Goal: Information Seeking & Learning: Learn about a topic

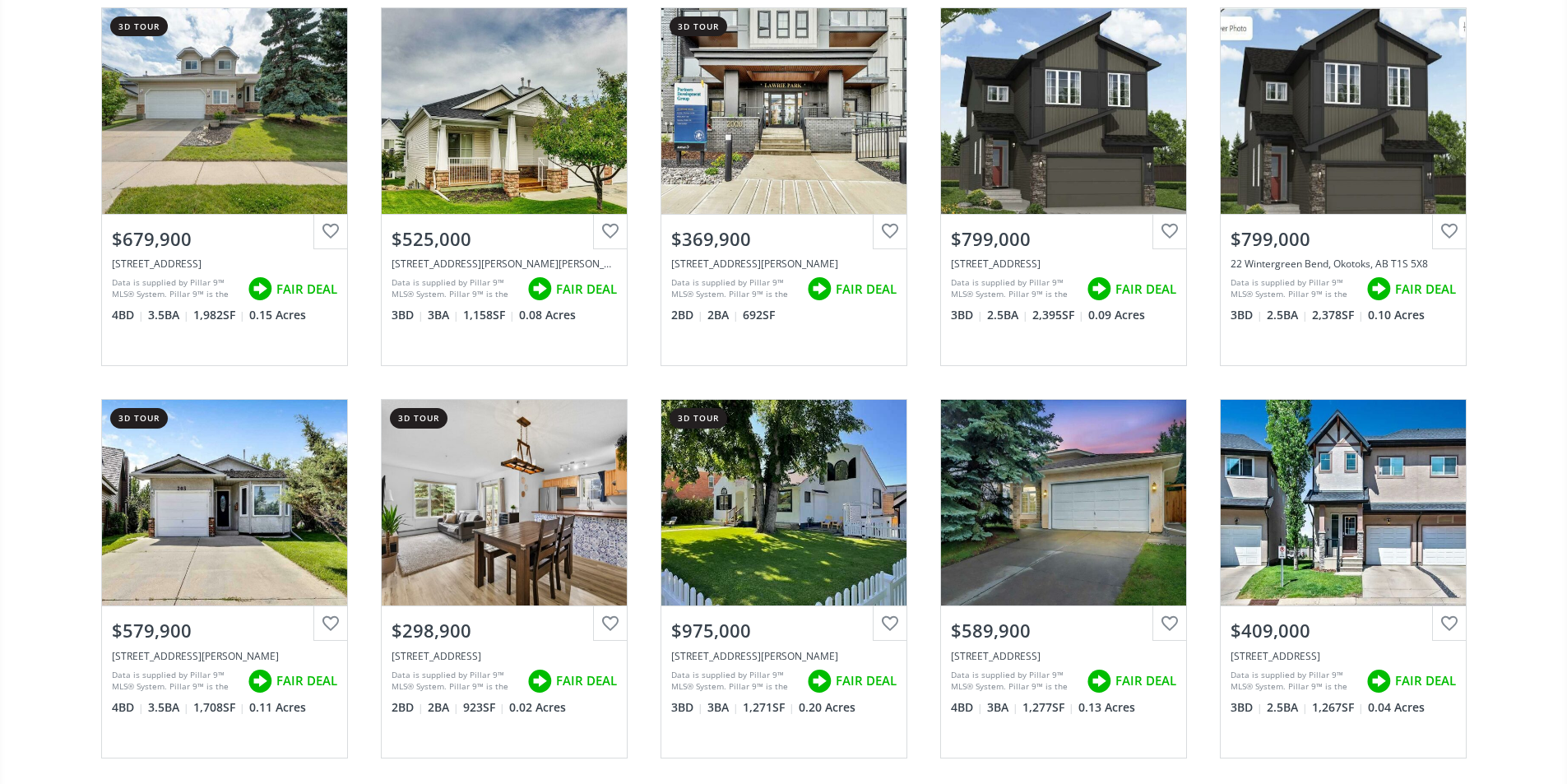
scroll to position [3536, 0]
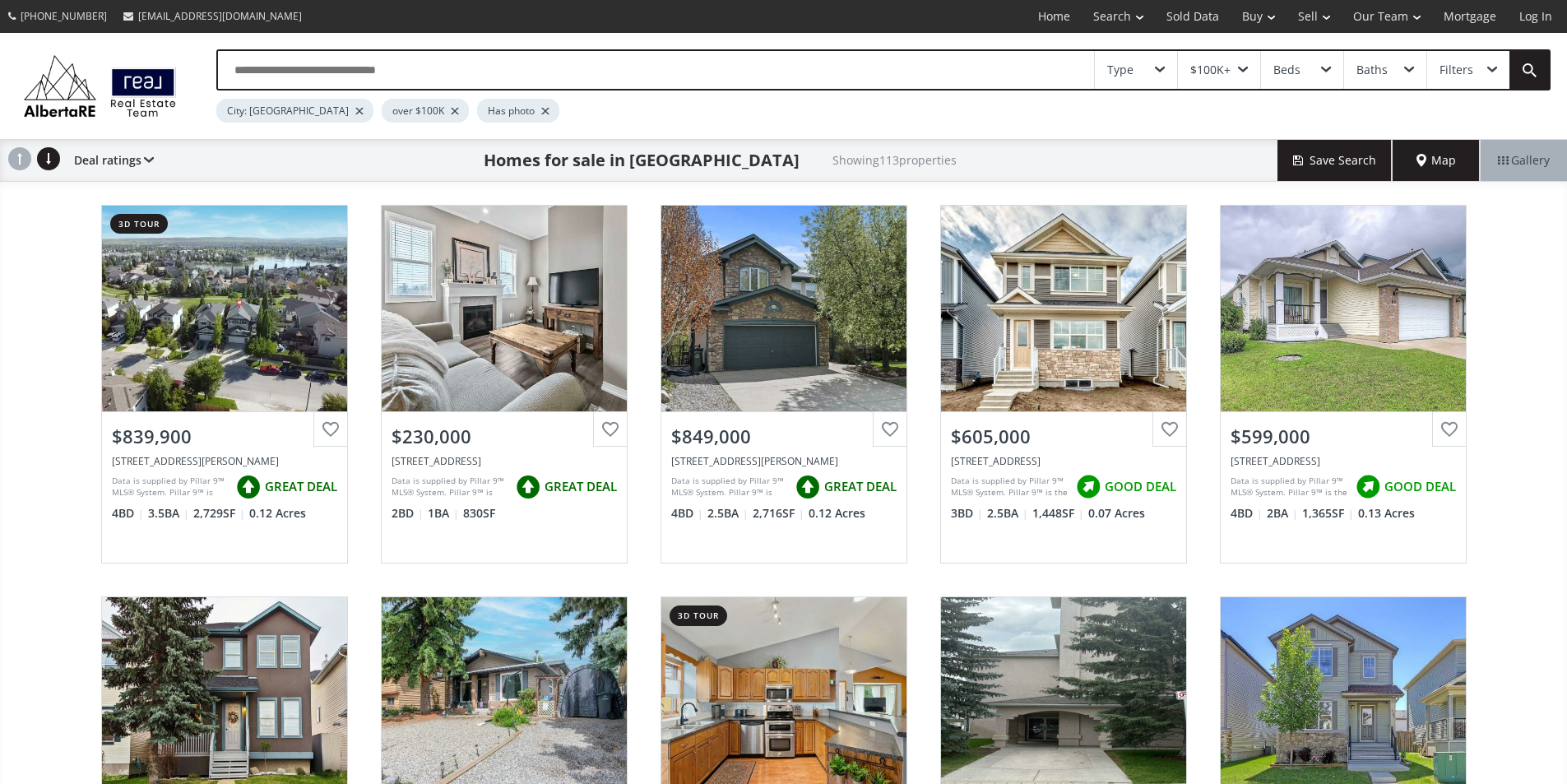
click at [341, 74] on input "text" at bounding box center [656, 69] width 876 height 38
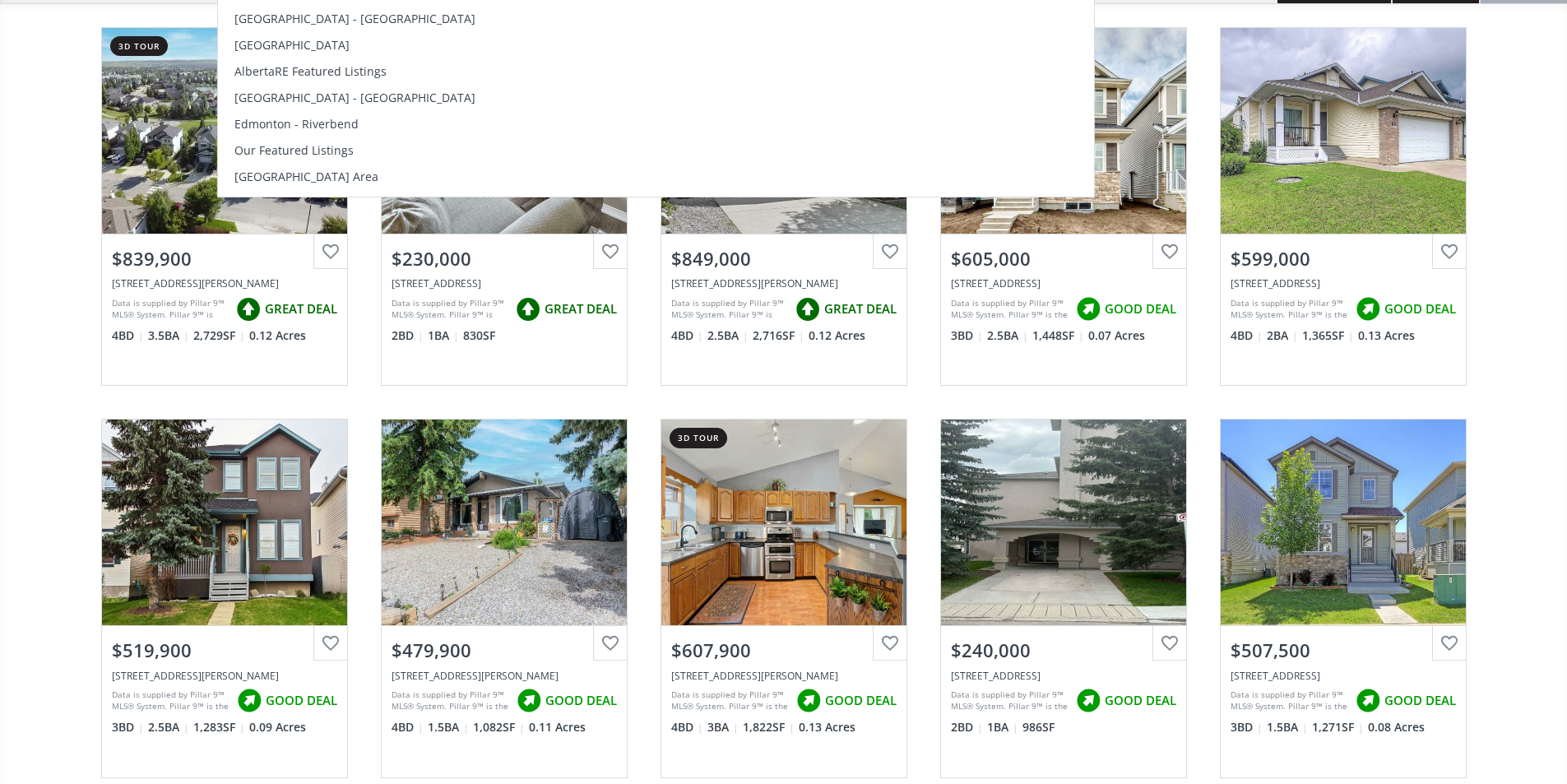
scroll to position [82, 0]
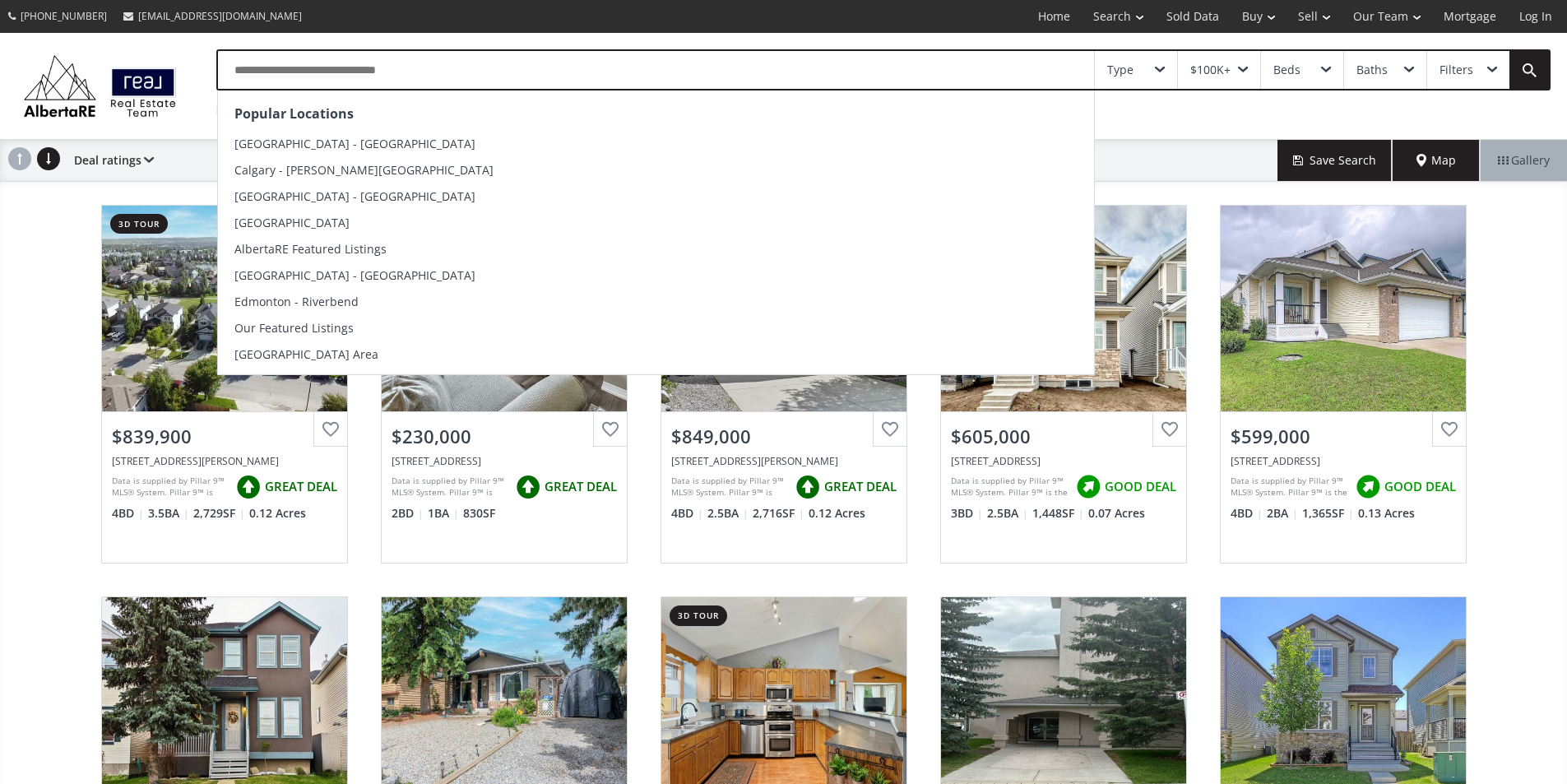
click at [420, 69] on input "text" at bounding box center [656, 69] width 876 height 38
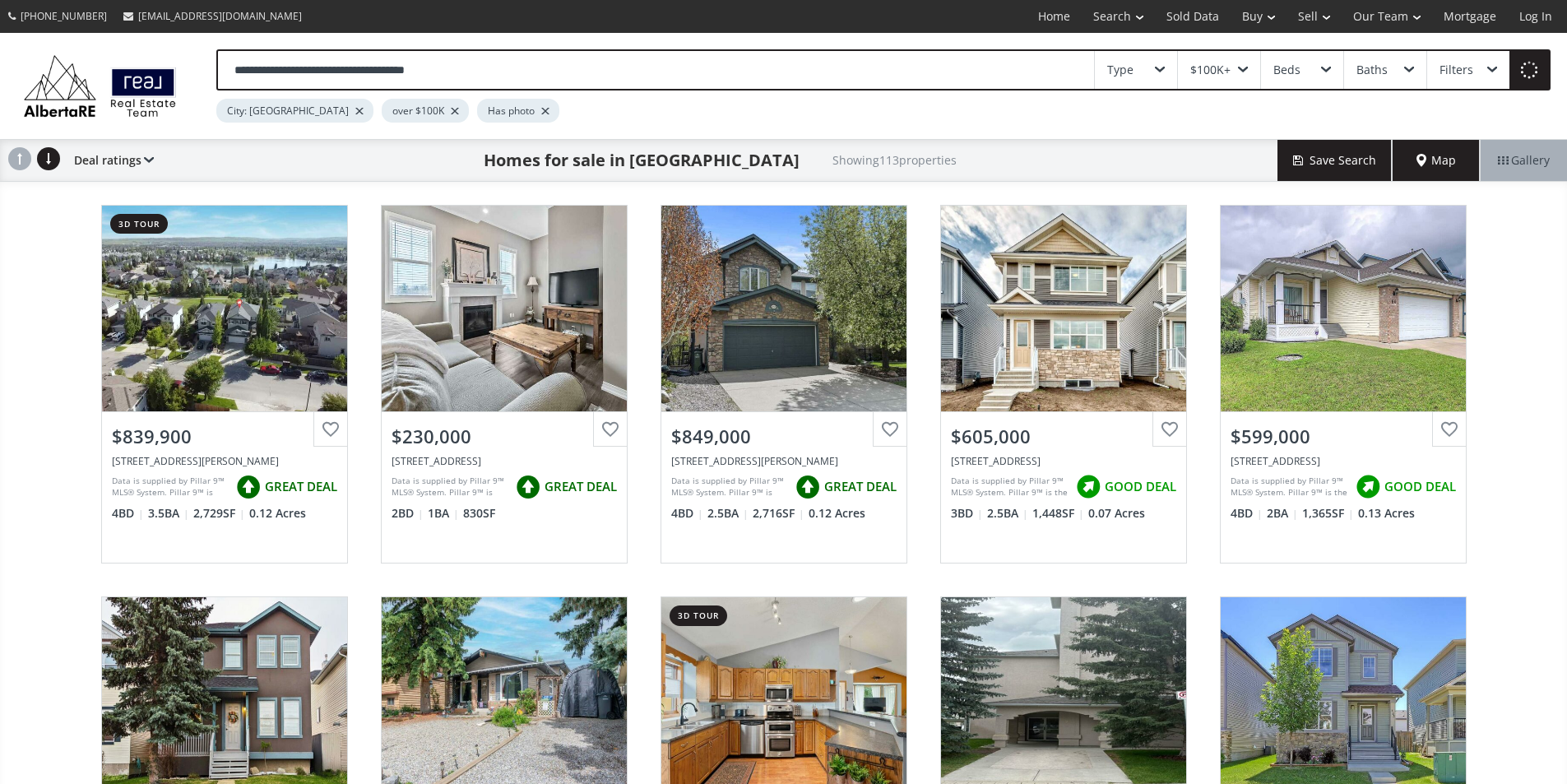
type input "**********"
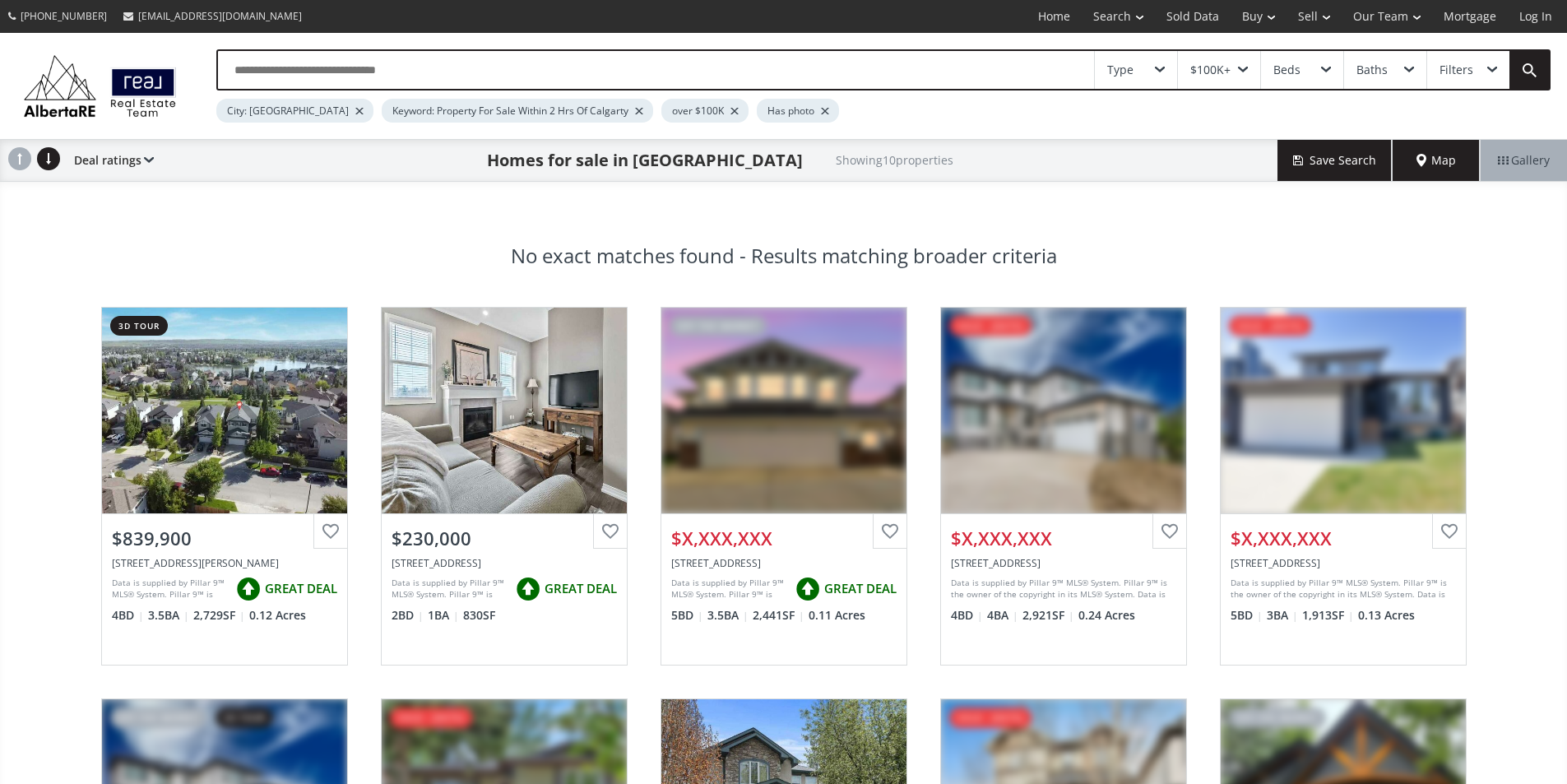
click at [311, 121] on div "City: [GEOGRAPHIC_DATA]" at bounding box center [294, 110] width 157 height 24
click at [1136, 12] on link "Search" at bounding box center [1118, 17] width 74 height 33
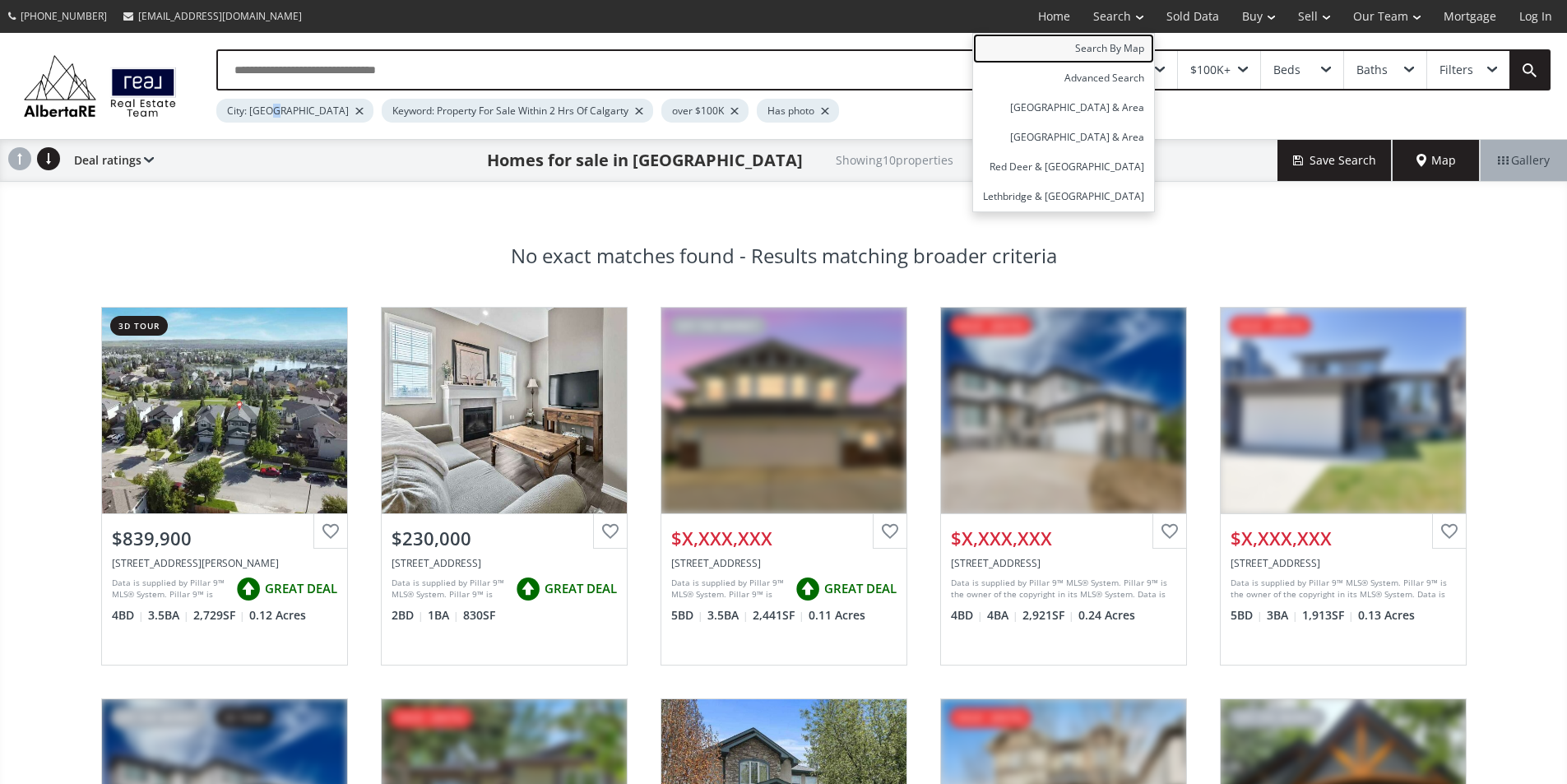
click at [1127, 40] on link "Search By Map" at bounding box center [1063, 49] width 181 height 29
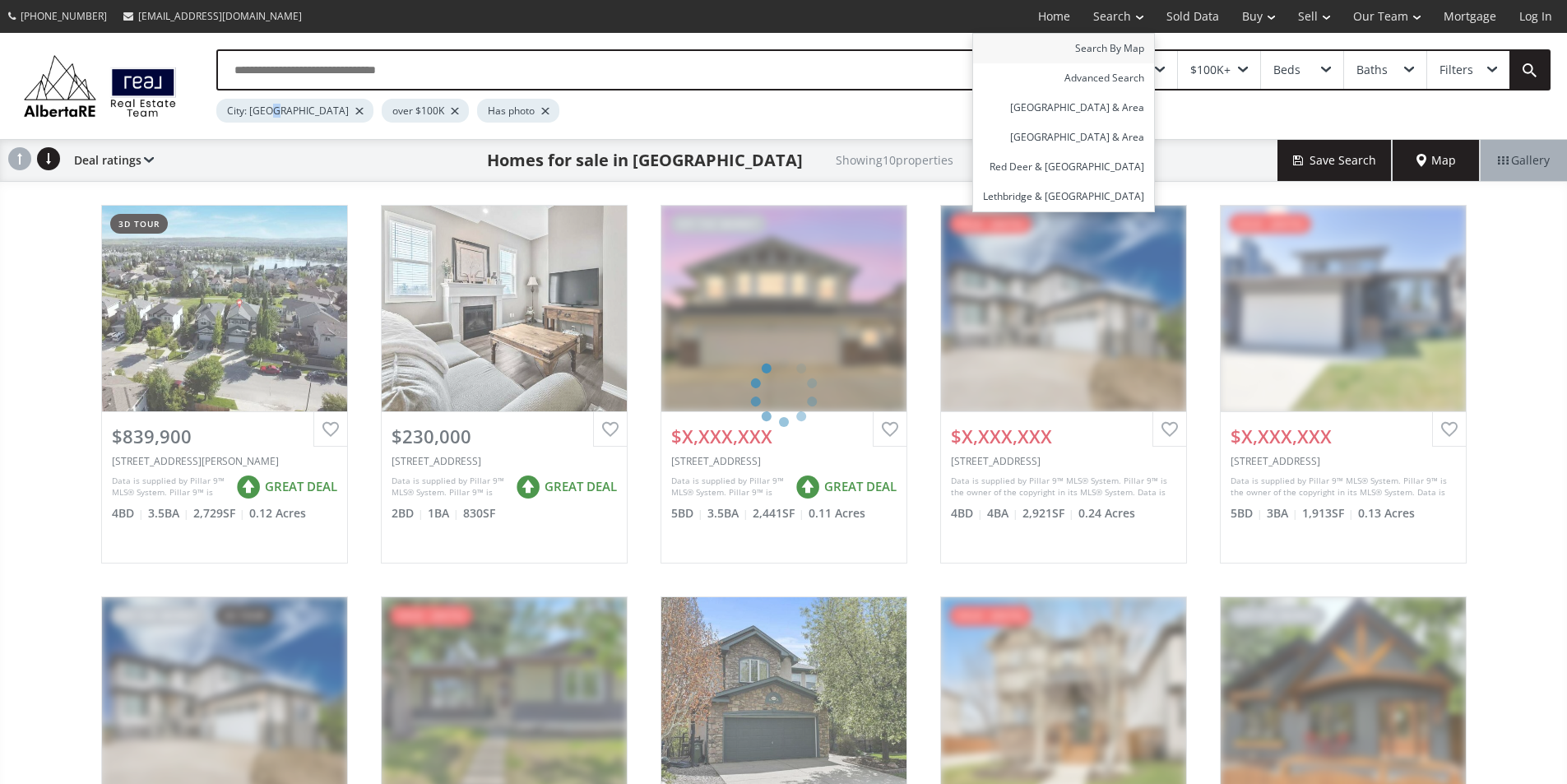
scroll to position [82, 0]
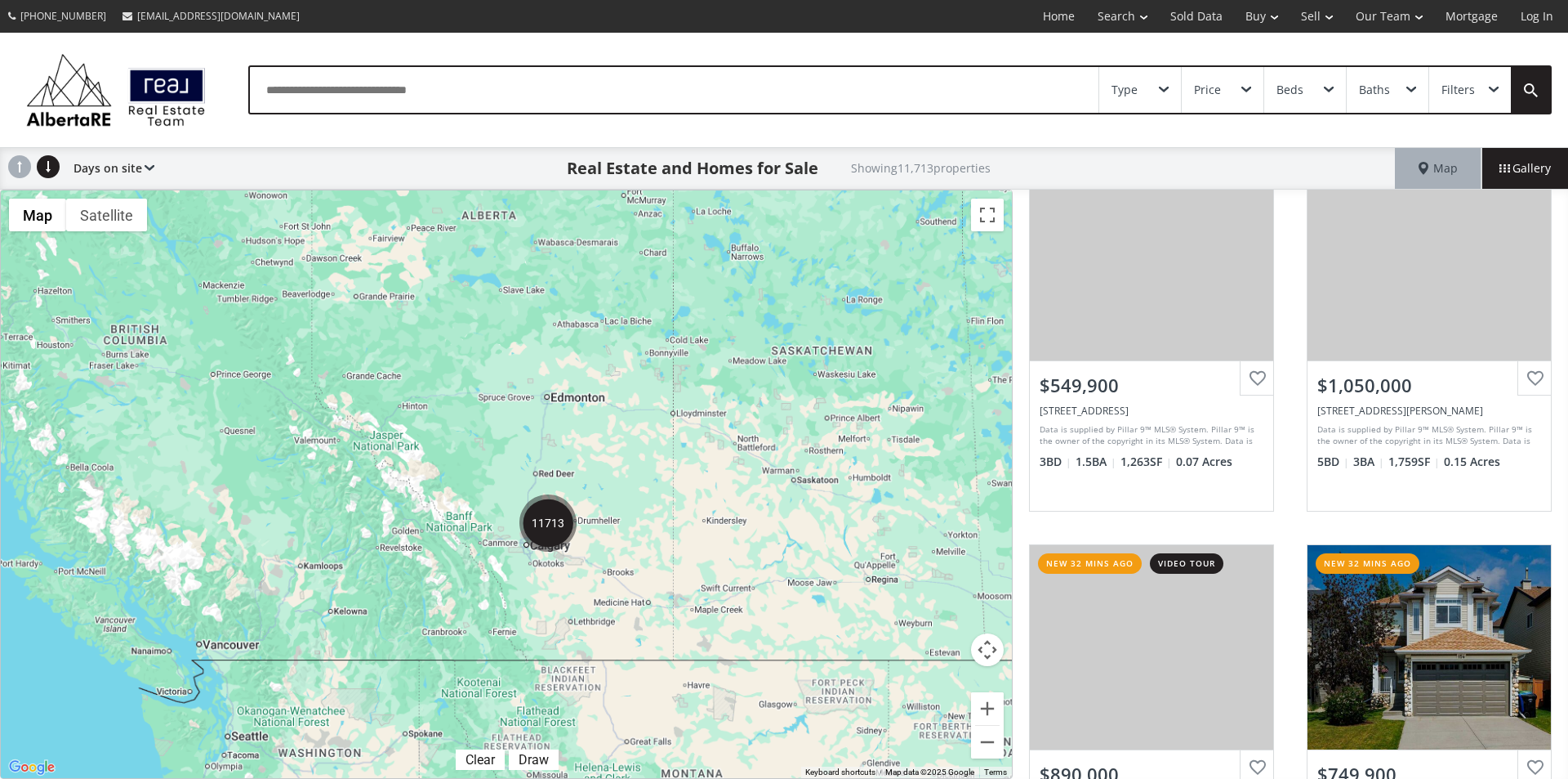
scroll to position [1226, 0]
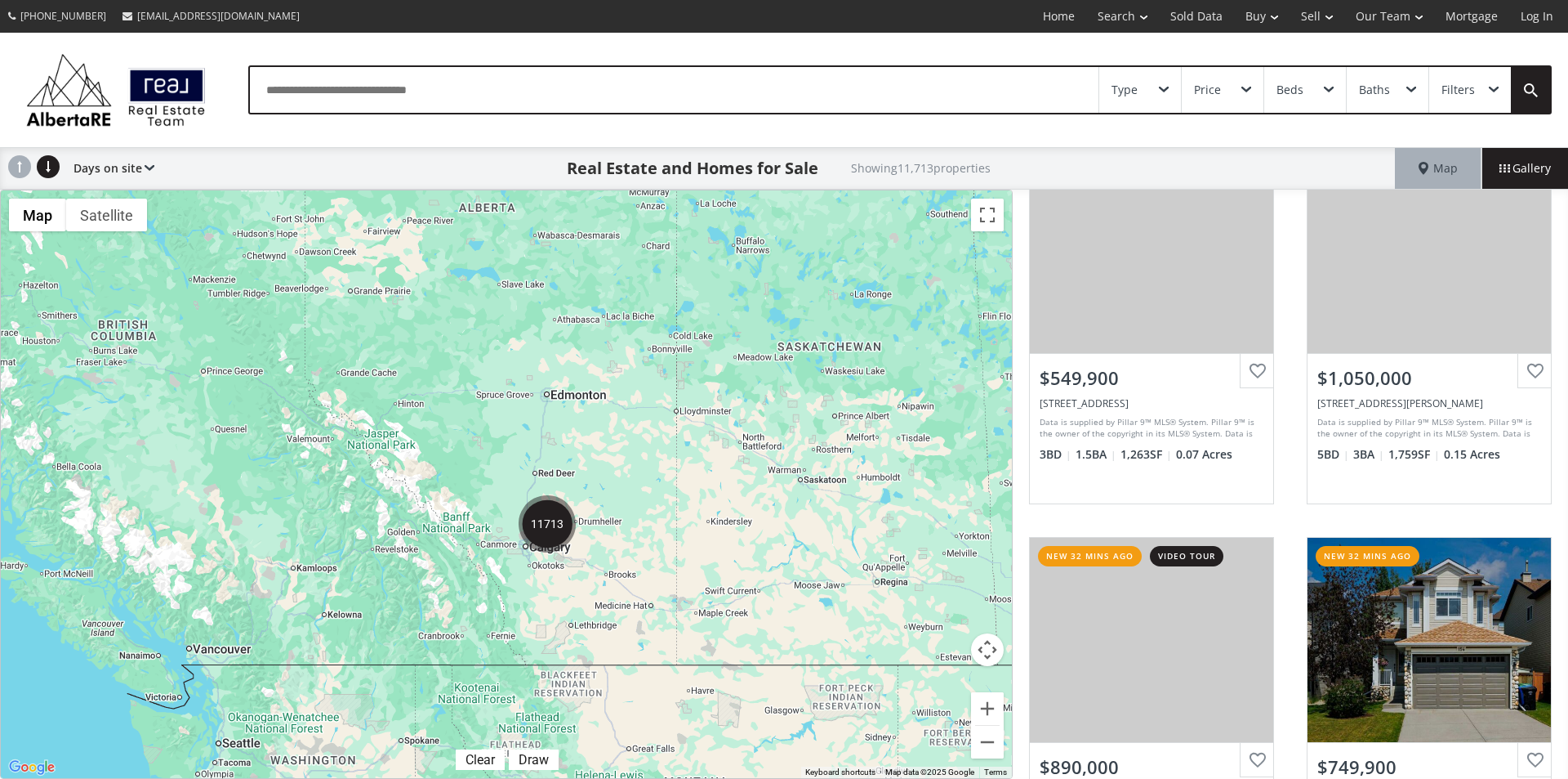
click at [560, 478] on div "To navigate, press the arrow keys." at bounding box center [507, 483] width 1011 height 587
click at [403, 89] on input "text" at bounding box center [674, 89] width 848 height 46
type input "**********"
click at [1535, 92] on link at bounding box center [1530, 89] width 39 height 46
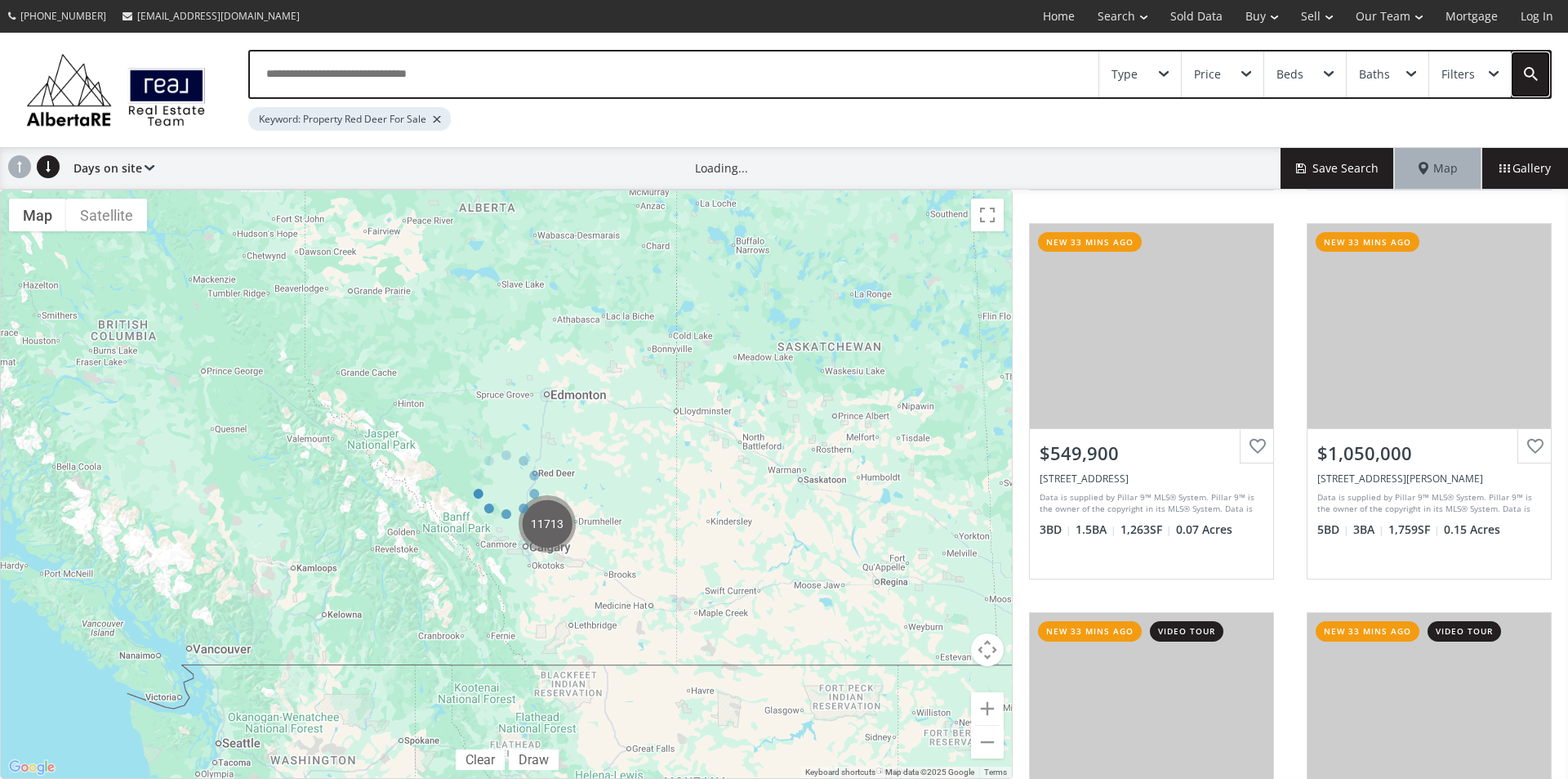
scroll to position [1300, 0]
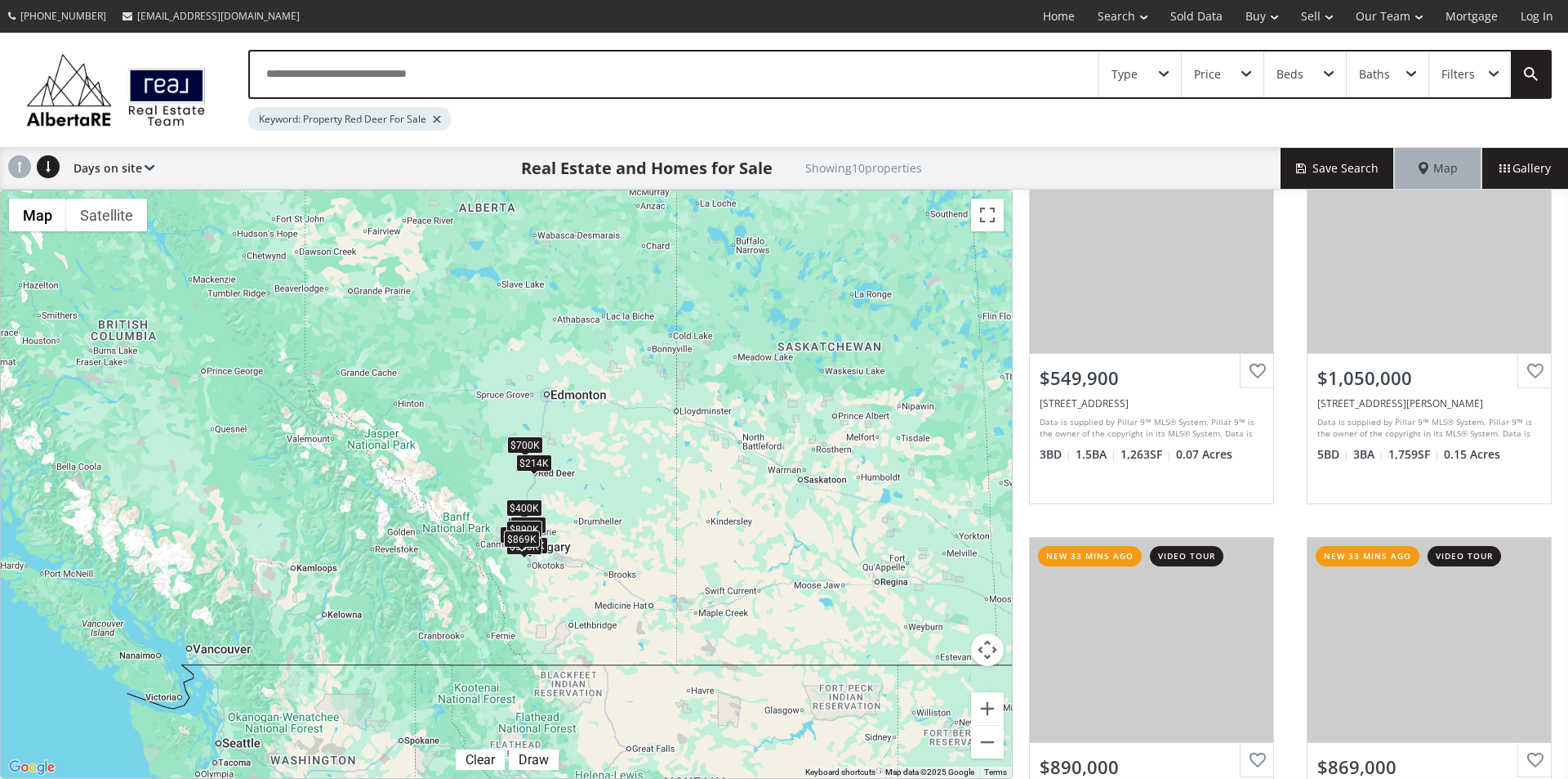
click at [540, 464] on div "$214K" at bounding box center [533, 462] width 36 height 17
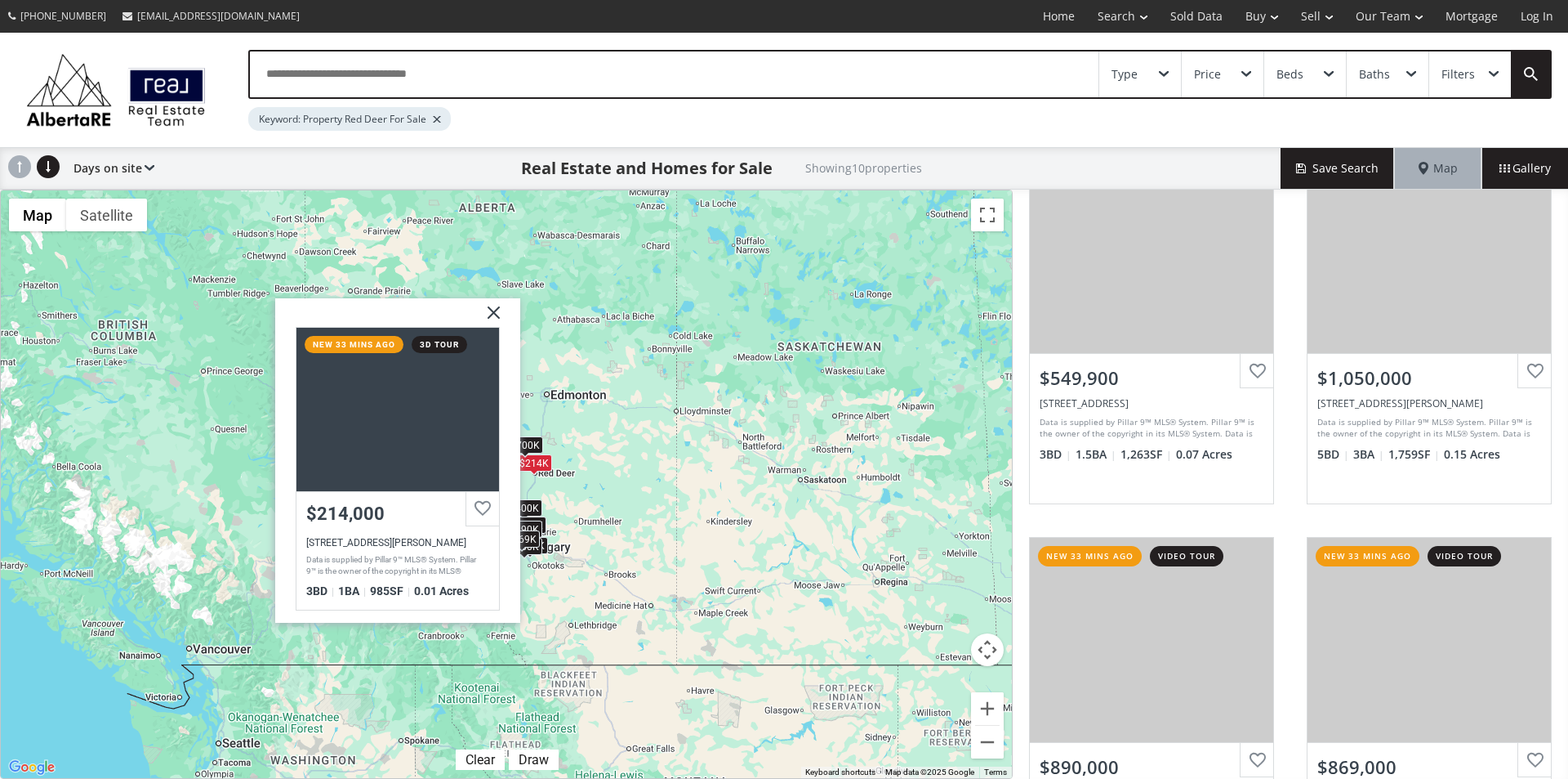
click at [535, 449] on div "$700K" at bounding box center [525, 444] width 36 height 17
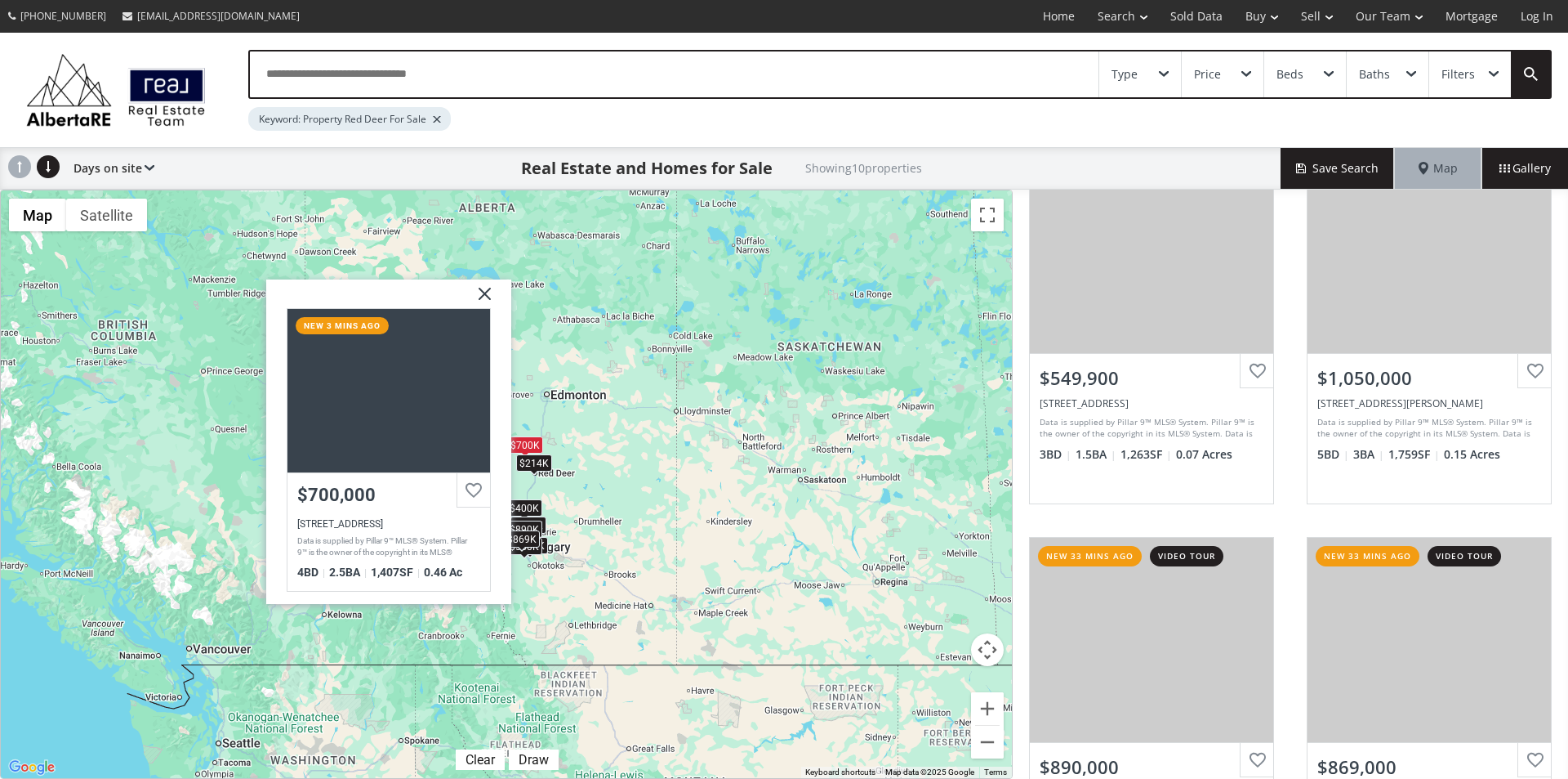
click at [538, 465] on div "$214K" at bounding box center [533, 462] width 36 height 17
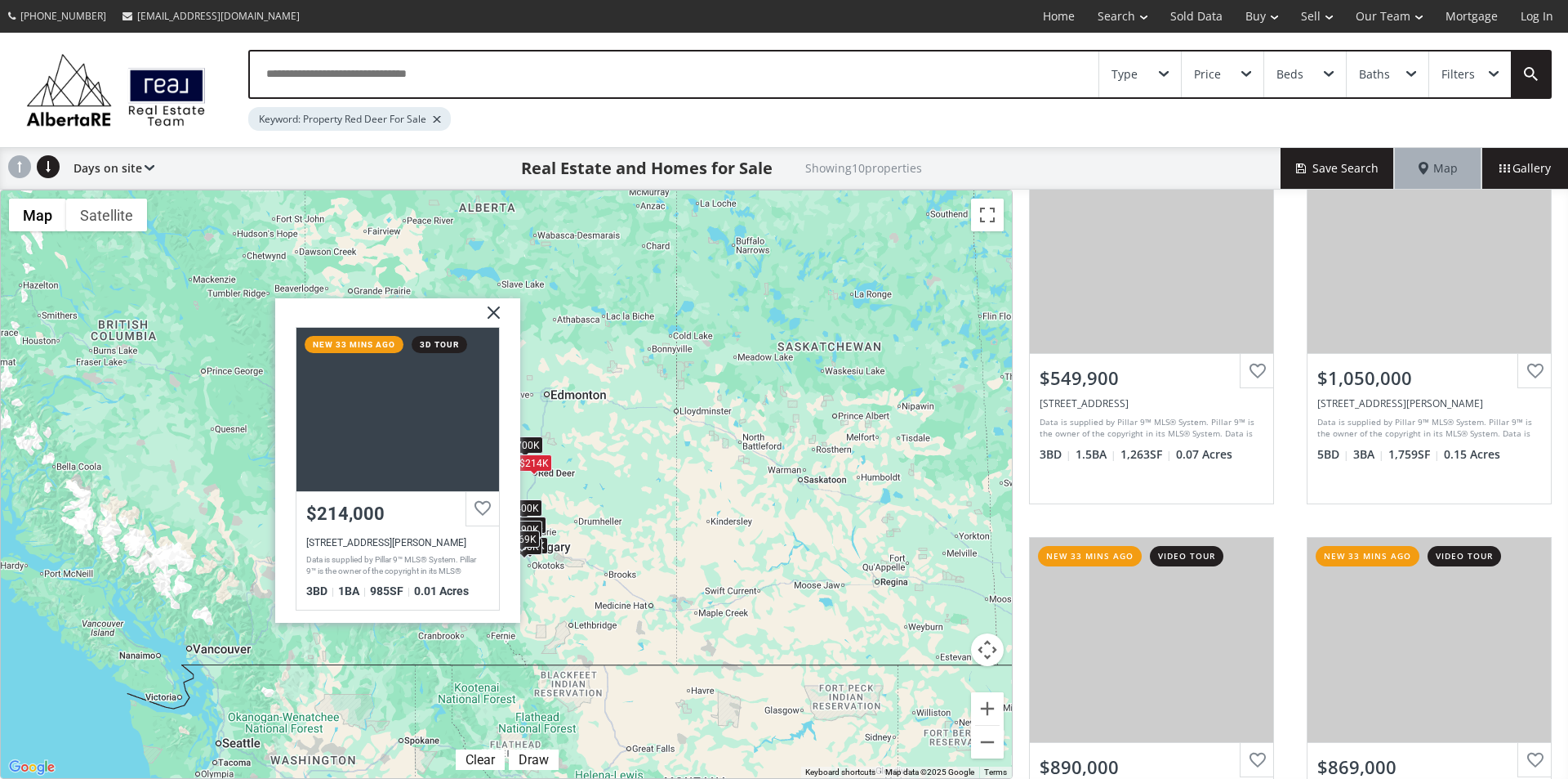
click at [570, 490] on div "To navigate, press the arrow keys. $489K $700K $740K $400K $699K $214K $550K $1…" at bounding box center [507, 483] width 1011 height 587
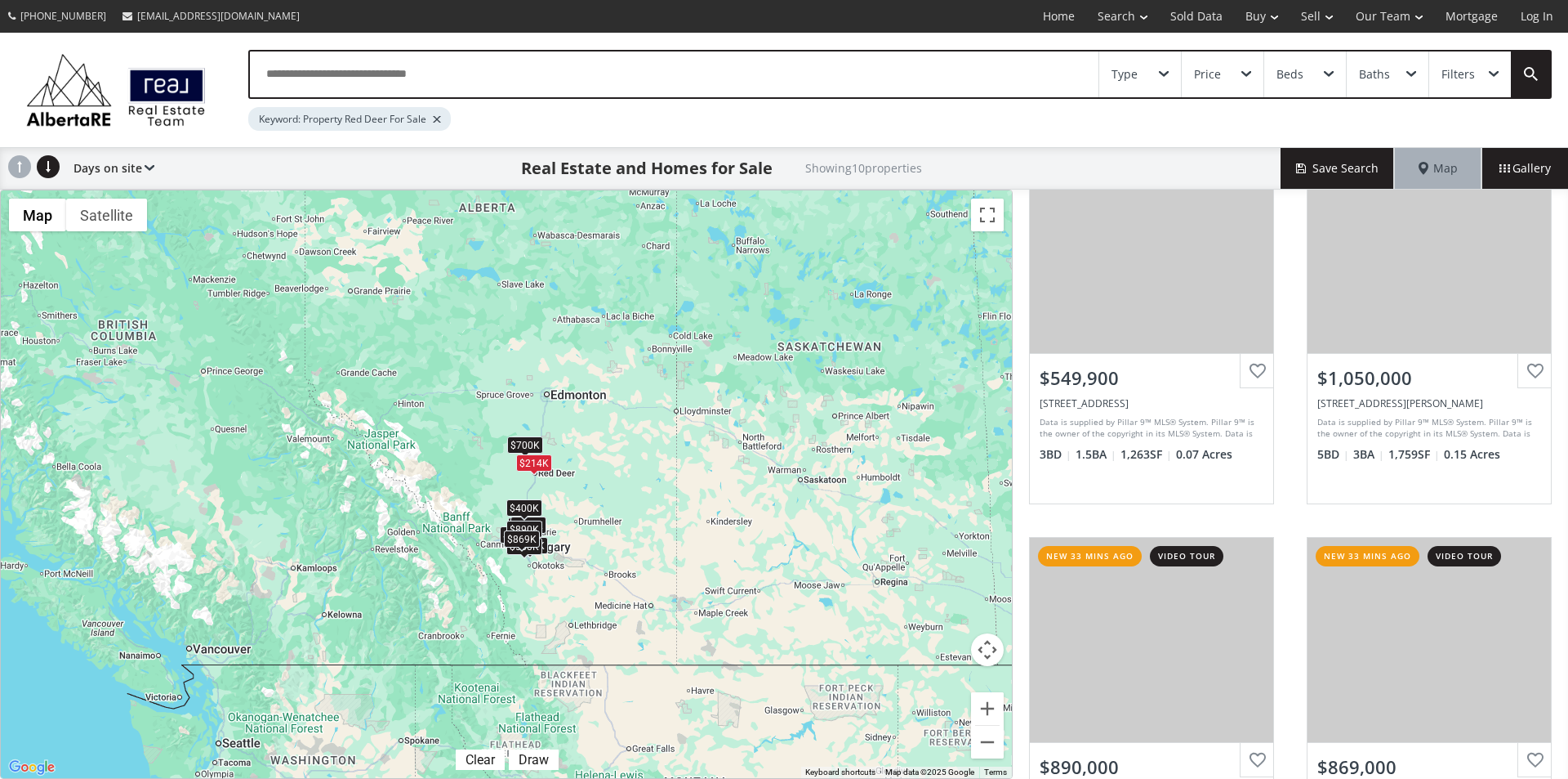
click at [528, 511] on div "$400K" at bounding box center [524, 508] width 36 height 17
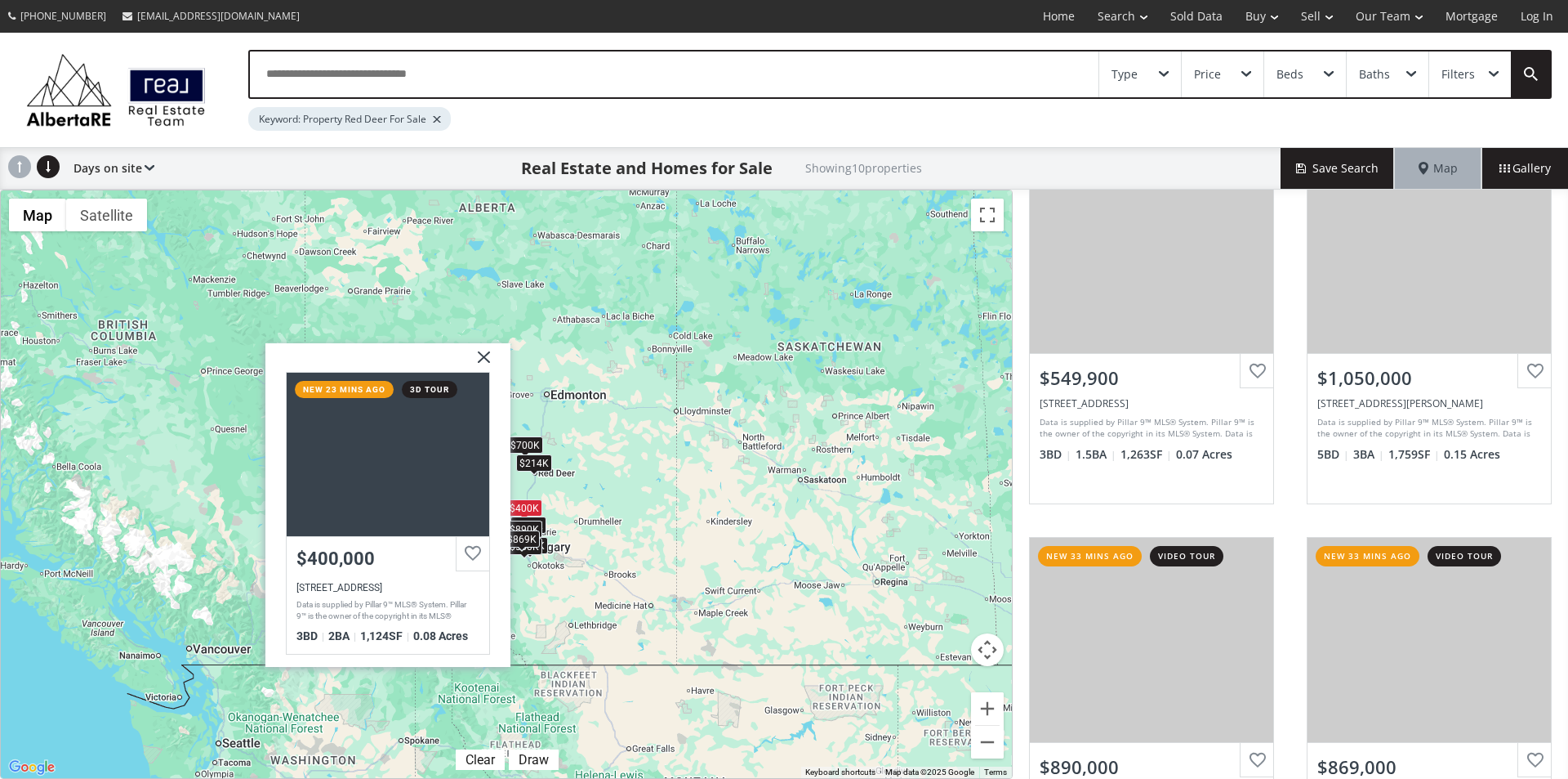
scroll to position [1226, 0]
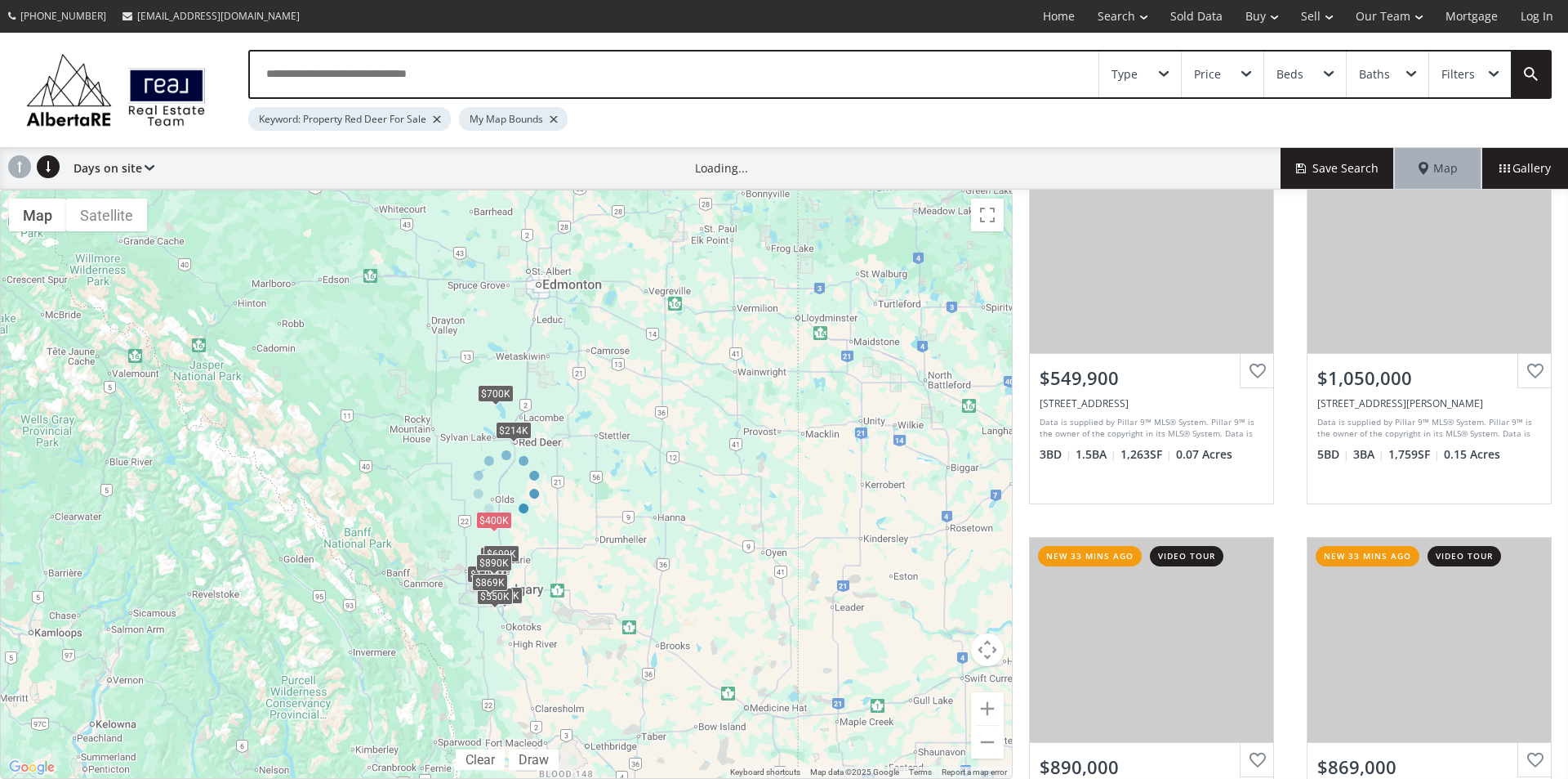
scroll to position [1300, 0]
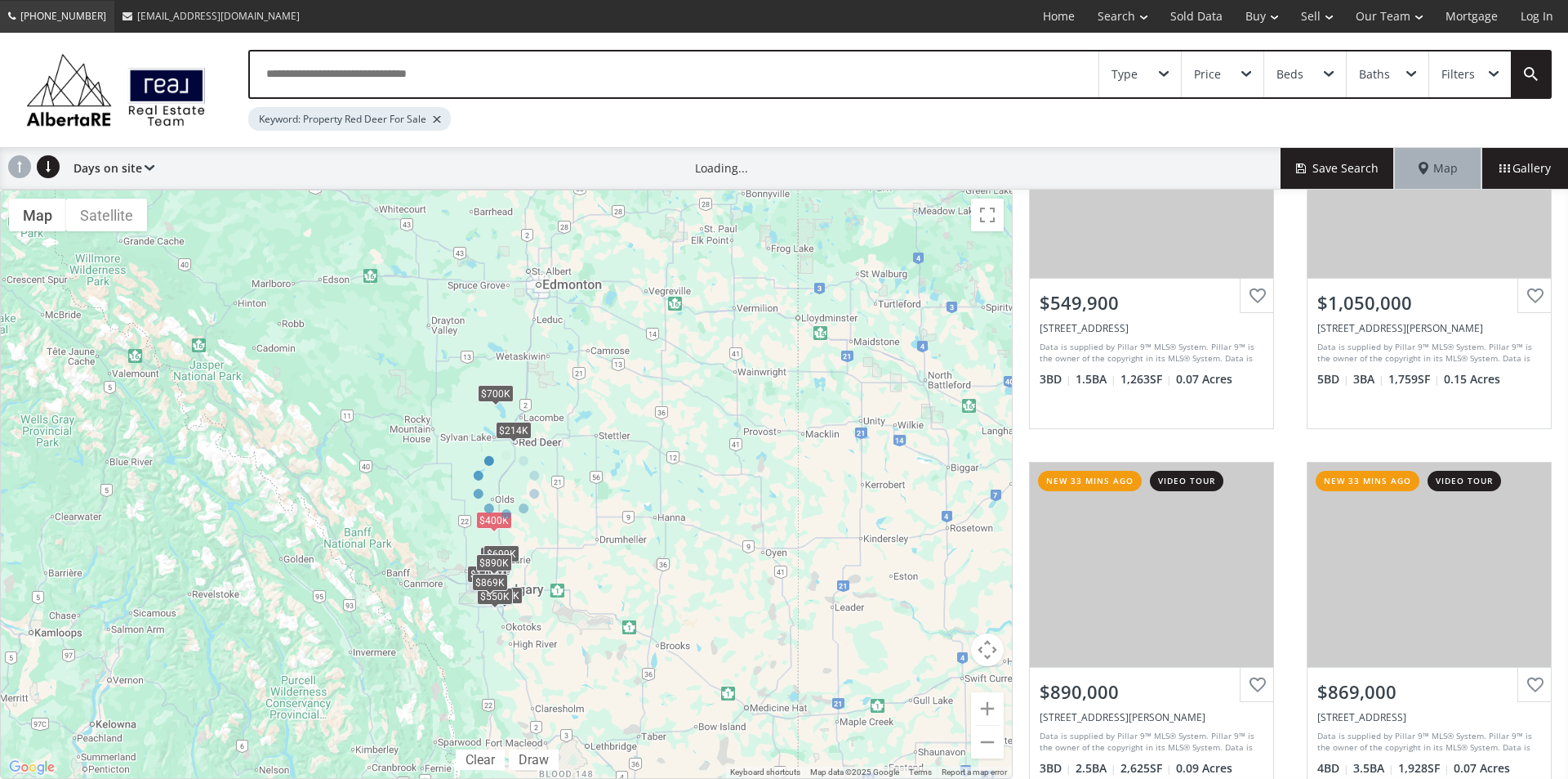
scroll to position [1226, 0]
